Goal: Find specific page/section: Find specific page/section

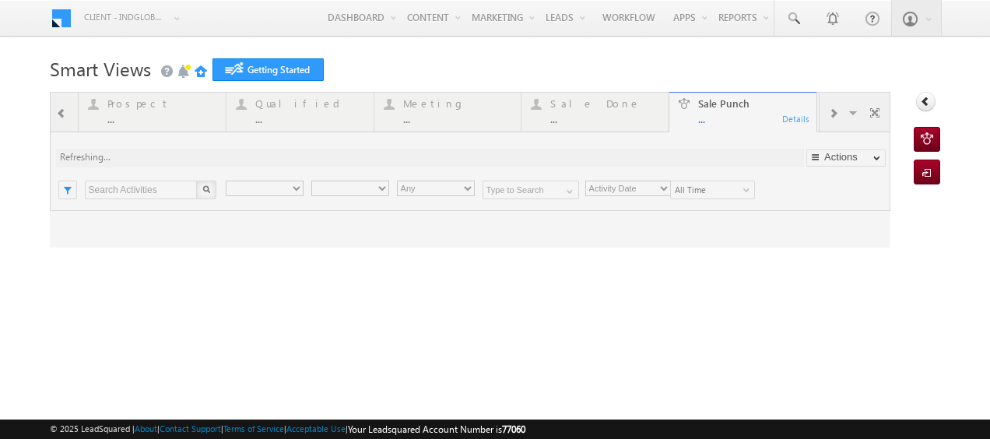
type input "Any Owner"
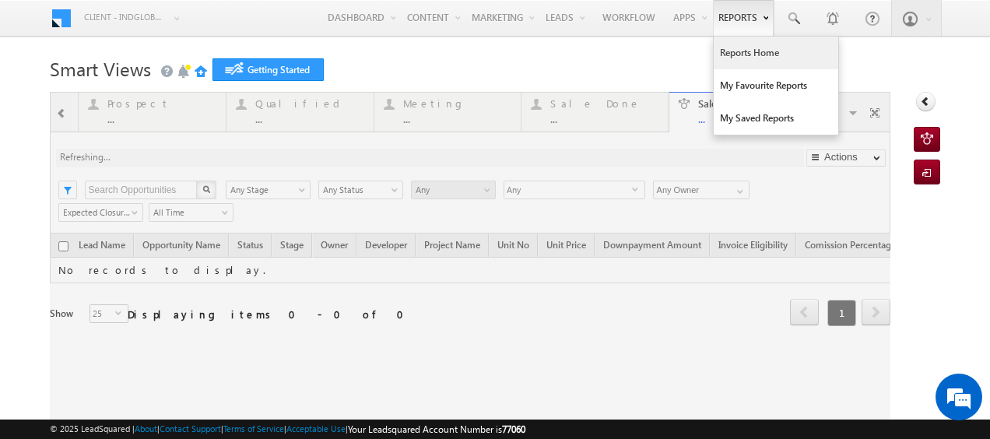
click at [746, 51] on link "Reports Home" at bounding box center [775, 53] width 124 height 33
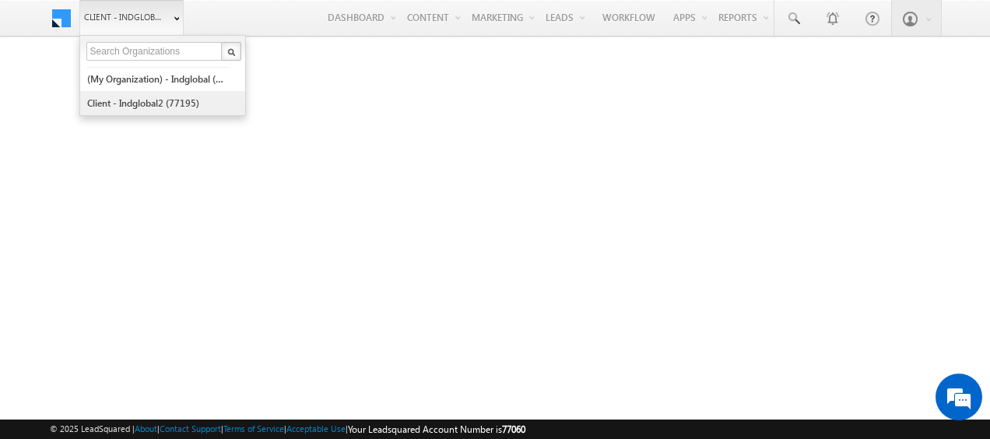
click at [134, 98] on link "Client - indglobal2 (77195)" at bounding box center [157, 103] width 142 height 24
